Goal: Browse casually

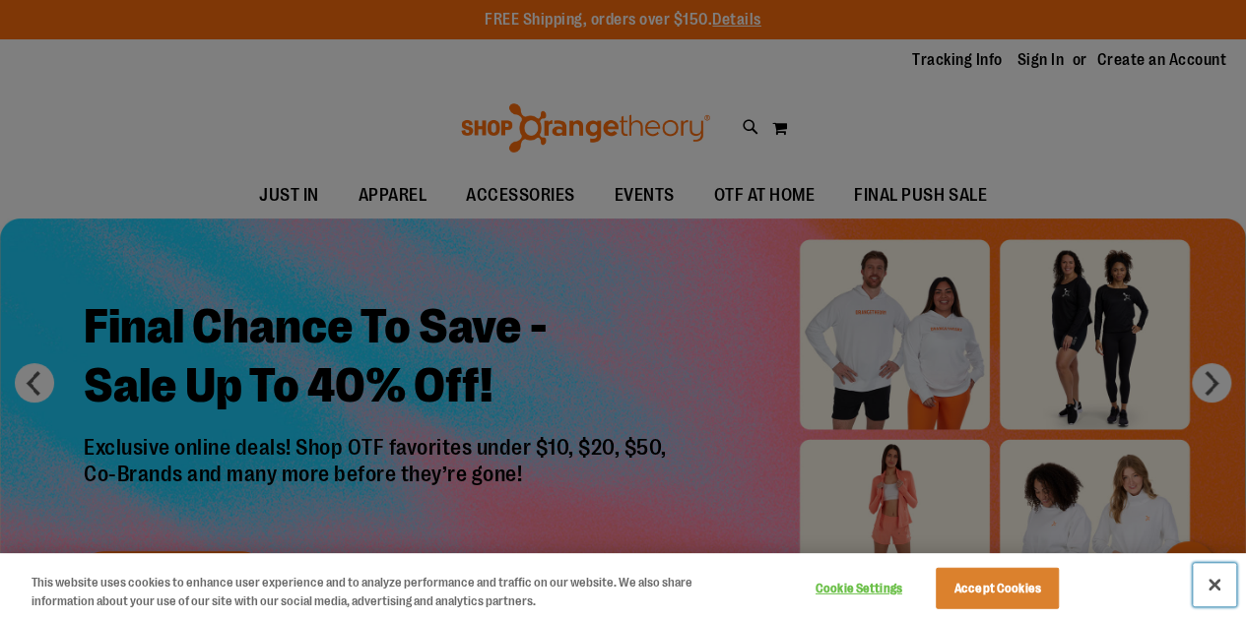
click at [1219, 602] on button "Close" at bounding box center [1214, 584] width 43 height 43
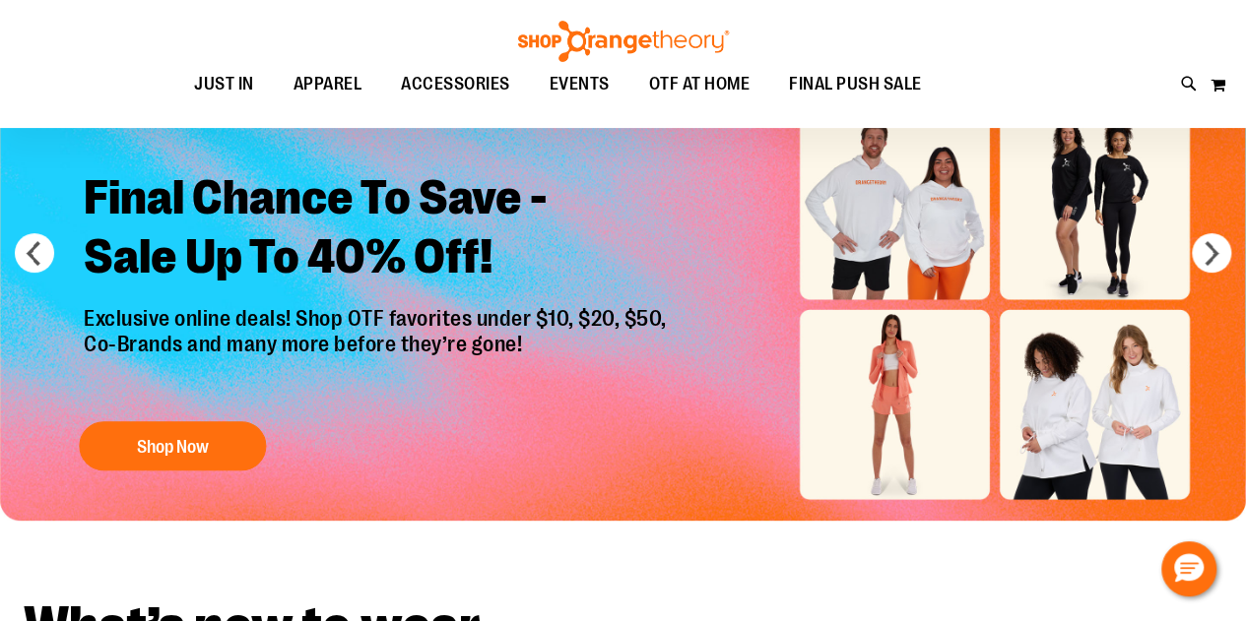
scroll to position [98, 0]
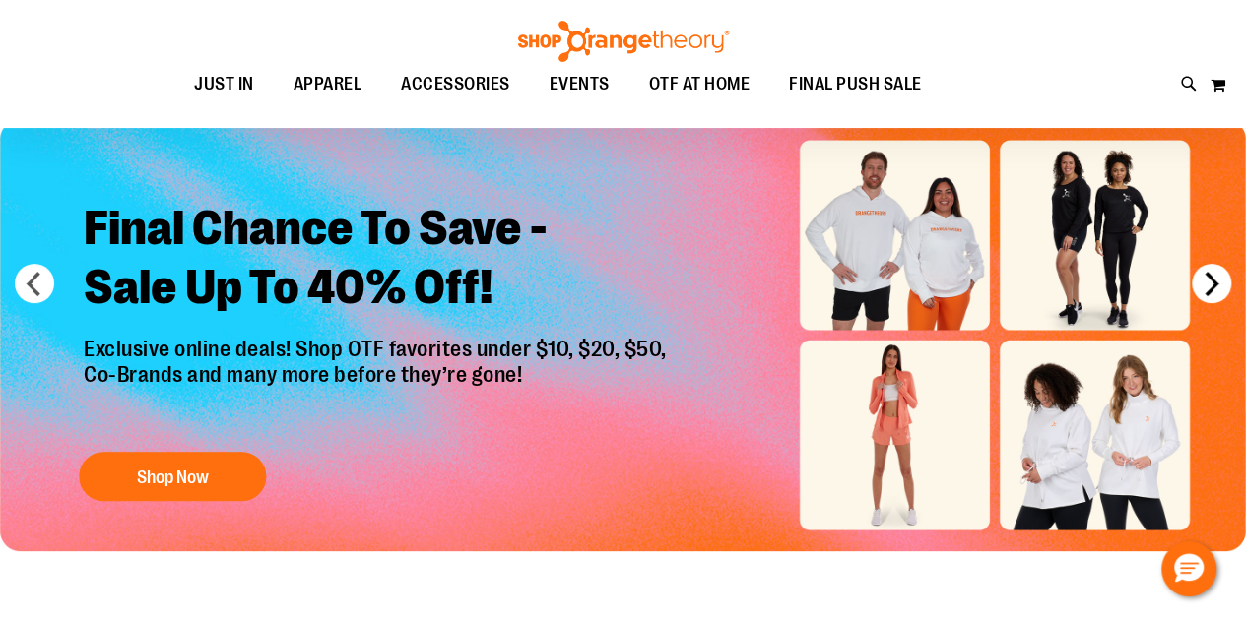
click at [1208, 285] on button "next" at bounding box center [1211, 283] width 39 height 39
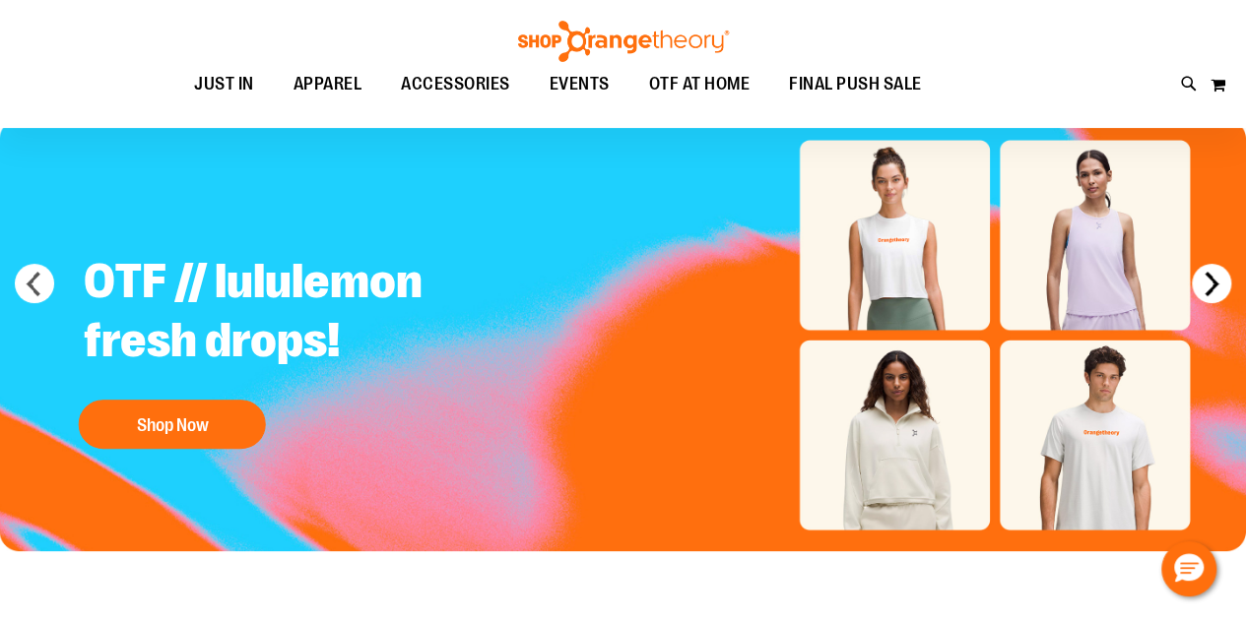
click at [1208, 285] on button "next" at bounding box center [1211, 283] width 39 height 39
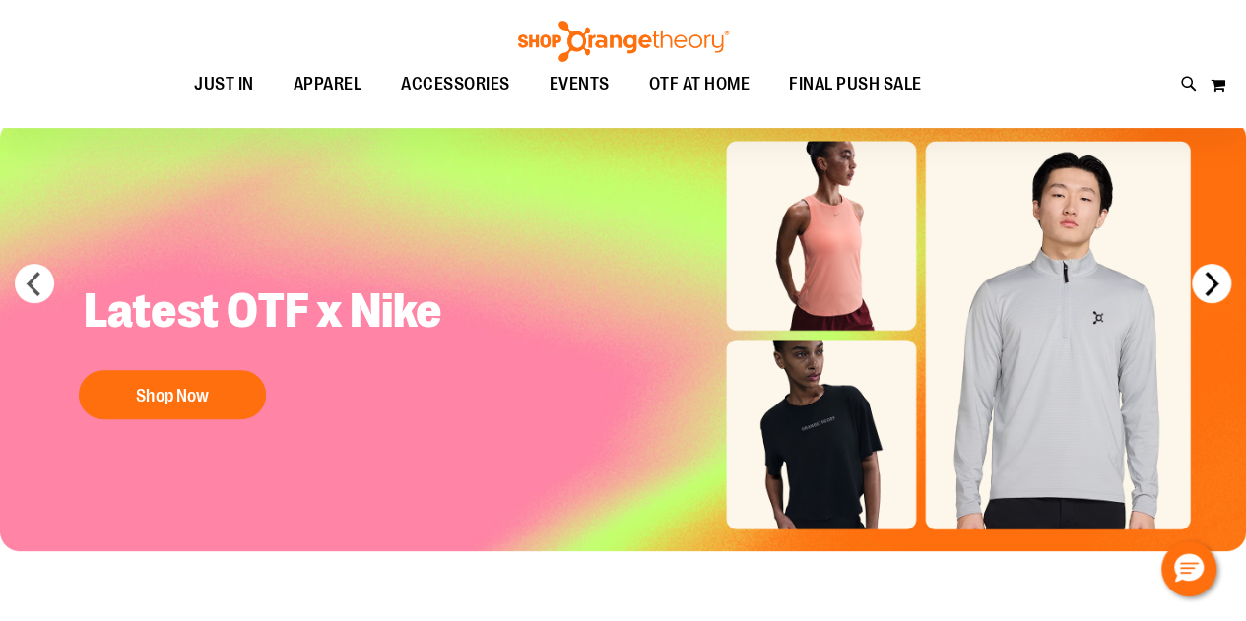
click at [1208, 285] on button "next" at bounding box center [1211, 283] width 39 height 39
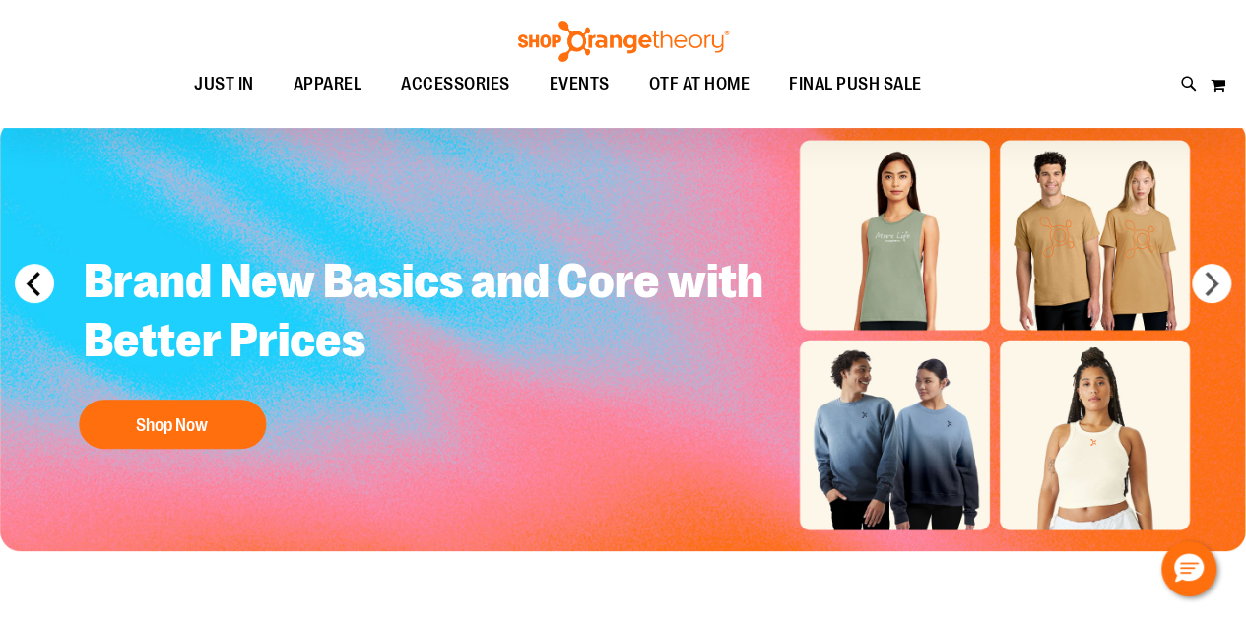
click at [37, 294] on button "prev" at bounding box center [34, 283] width 39 height 39
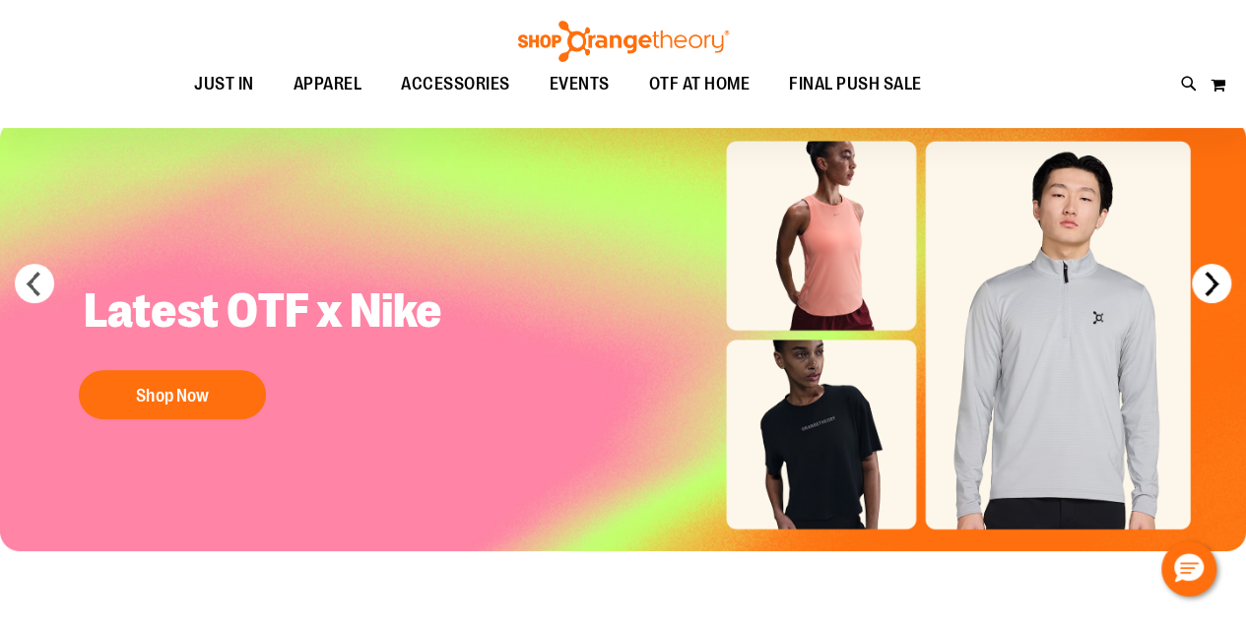
click at [1225, 285] on button "next" at bounding box center [1211, 283] width 39 height 39
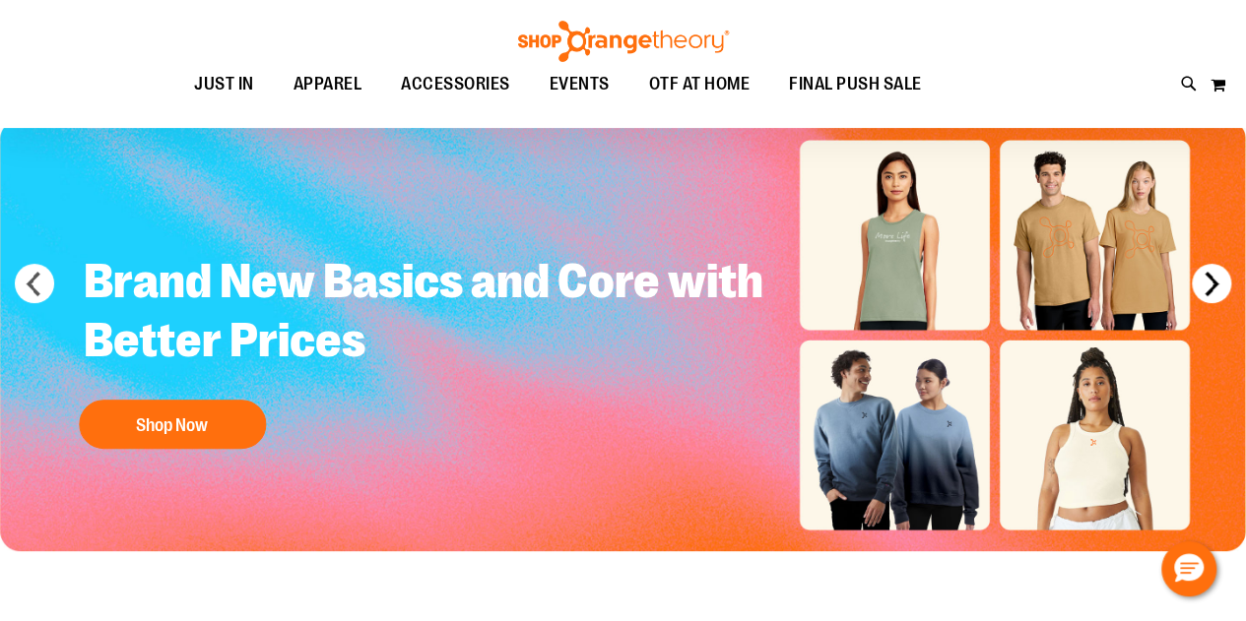
click at [1225, 285] on button "next" at bounding box center [1211, 283] width 39 height 39
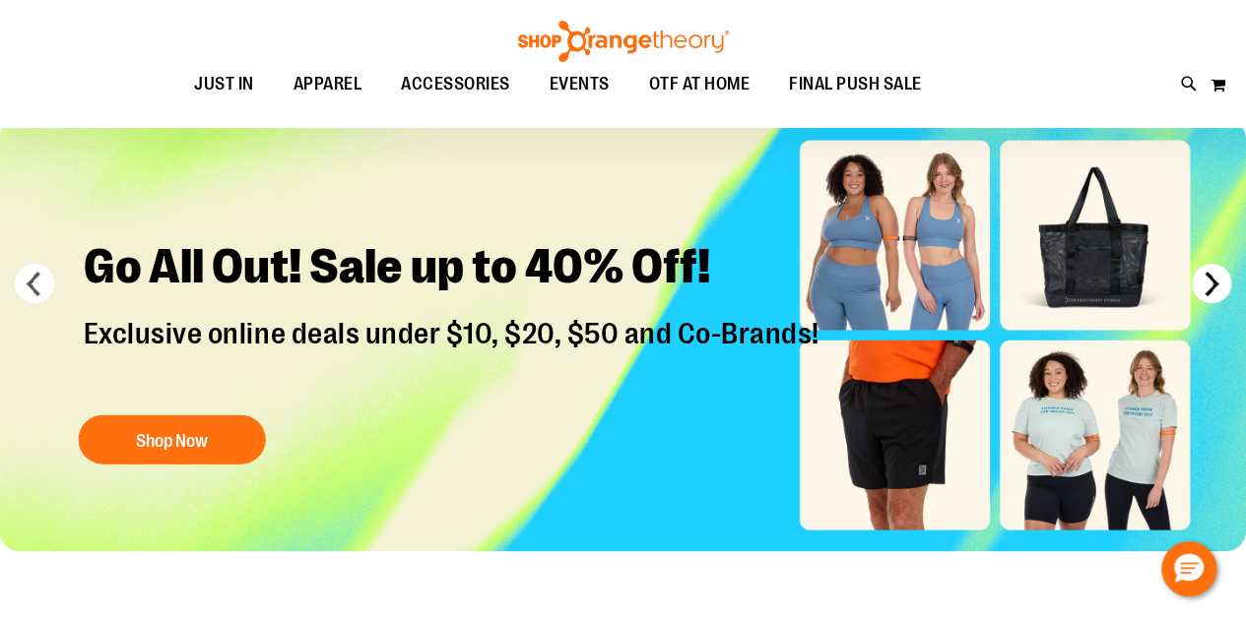
click at [1225, 285] on button "next" at bounding box center [1211, 283] width 39 height 39
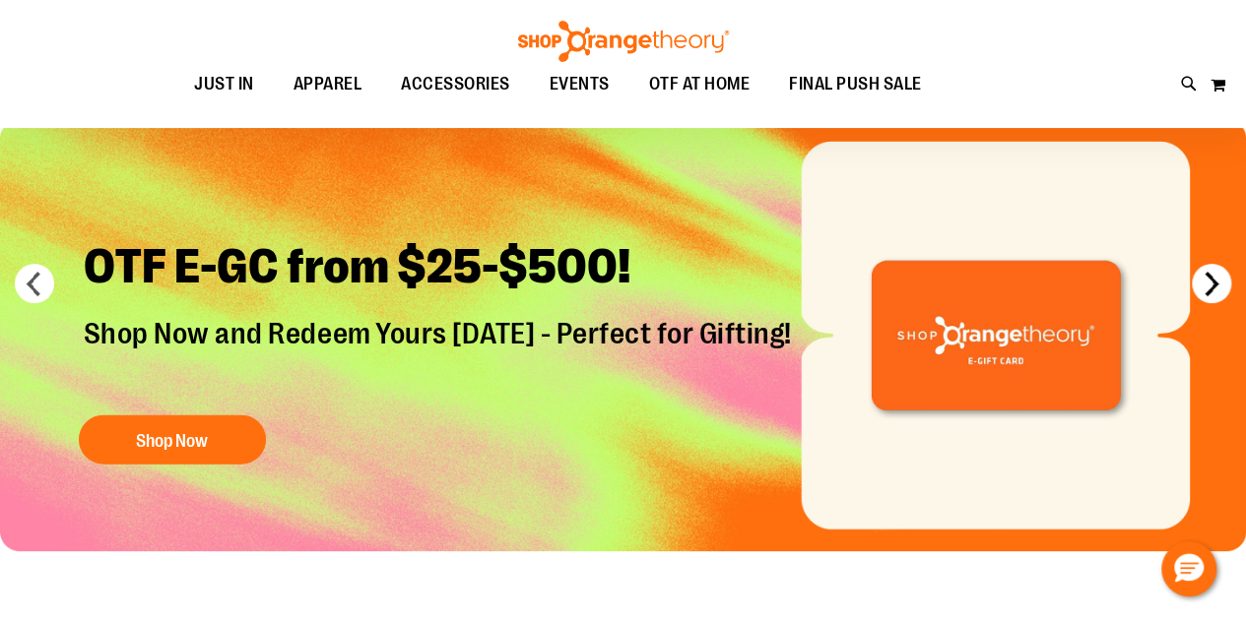
click at [1225, 285] on button "next" at bounding box center [1211, 283] width 39 height 39
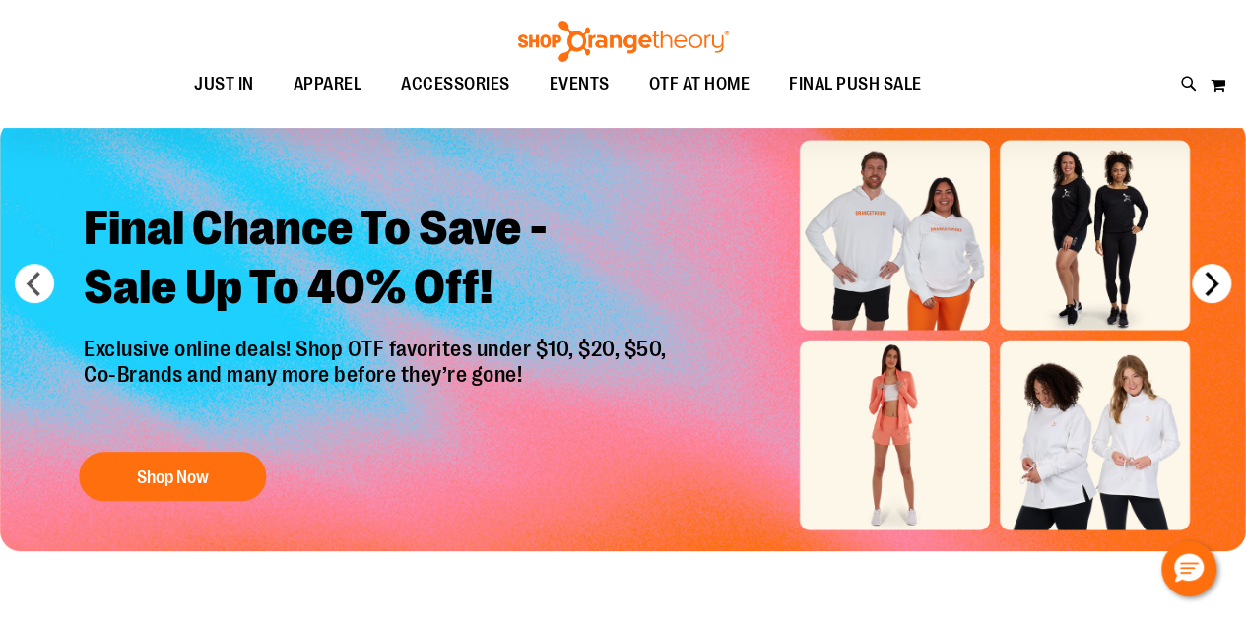
click at [1225, 285] on button "next" at bounding box center [1211, 283] width 39 height 39
